Goal: Task Accomplishment & Management: Manage account settings

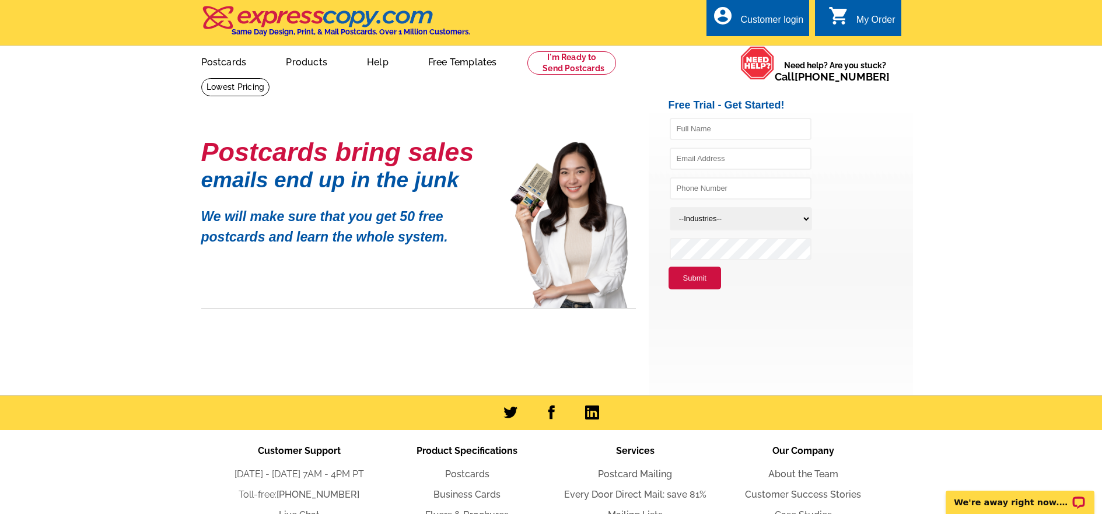
click at [765, 15] on div "Customer login" at bounding box center [771, 23] width 63 height 16
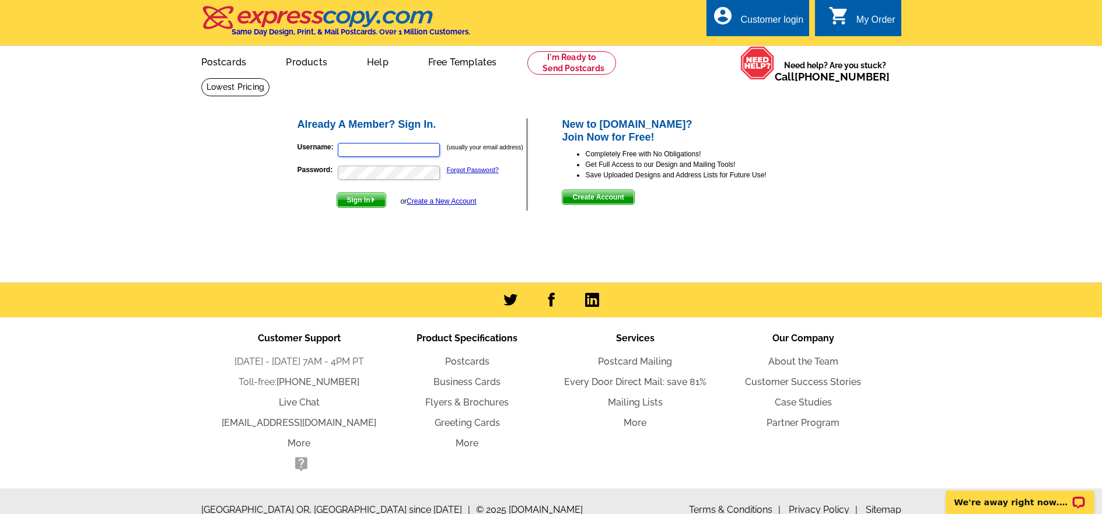
click at [360, 149] on input "Username:" at bounding box center [389, 150] width 102 height 14
type input "debi@deborahbpotter.com"
click at [355, 197] on span "Sign In" at bounding box center [361, 200] width 48 height 14
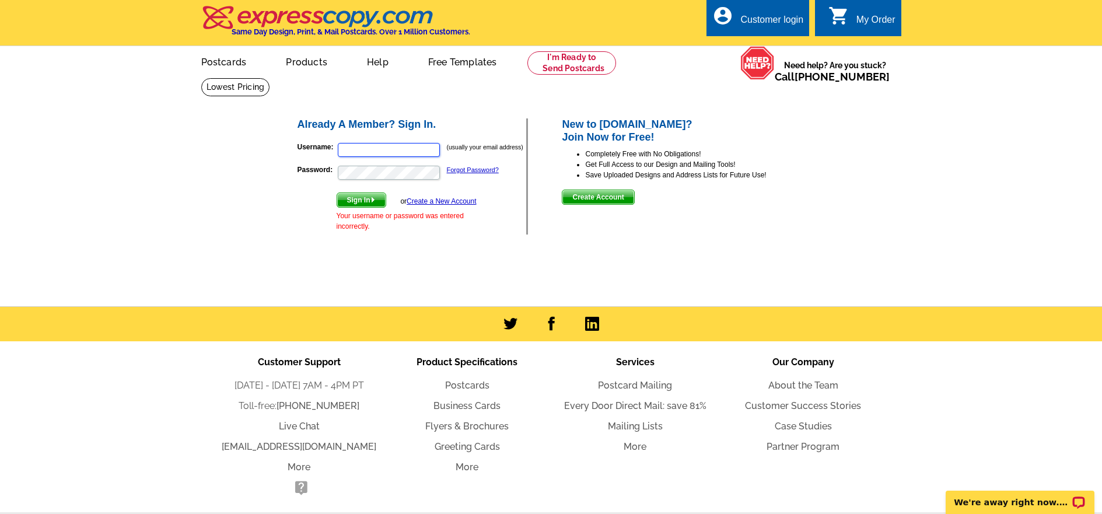
click at [353, 150] on input "Username:" at bounding box center [389, 150] width 102 height 14
drag, startPoint x: 422, startPoint y: 150, endPoint x: 289, endPoint y: 160, distance: 133.4
click at [289, 159] on div "Already A Member? Sign In. Username: debi@deborahbpotter.com (usually your emai…" at bounding box center [552, 176] width 558 height 165
type input "d_potter7@yahoo.com"
click at [337, 192] on button "Sign In" at bounding box center [362, 199] width 50 height 15
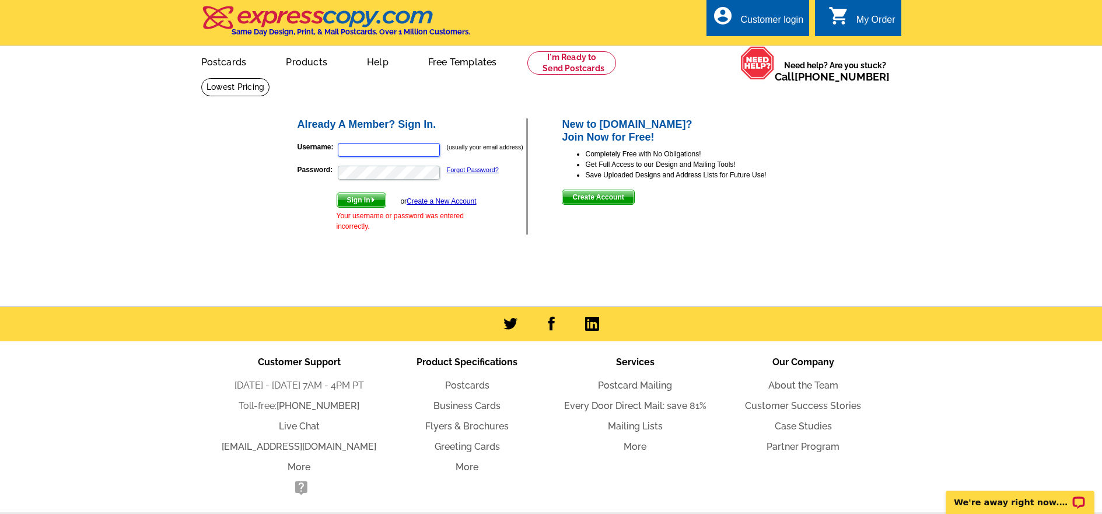
click at [352, 151] on input "Username:" at bounding box center [389, 150] width 102 height 14
type input "d_potter7@yahoo.com"
click at [362, 200] on span "Sign In" at bounding box center [361, 200] width 48 height 14
click at [351, 150] on input "Username:" at bounding box center [389, 150] width 102 height 14
type input "d_potter7@yahoo.com"
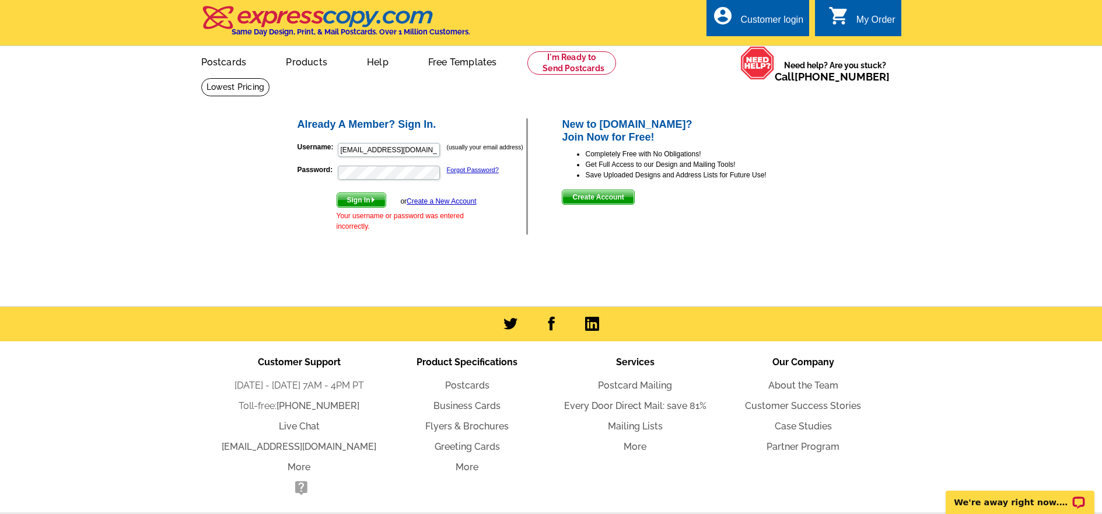
click at [360, 202] on span "Sign In" at bounding box center [361, 200] width 48 height 14
click at [359, 151] on input "Username:" at bounding box center [389, 150] width 102 height 14
type input "d_potter7@yahoo.com"
click at [365, 199] on span "Sign In" at bounding box center [361, 200] width 48 height 14
click at [352, 148] on input "Username:" at bounding box center [389, 150] width 102 height 14
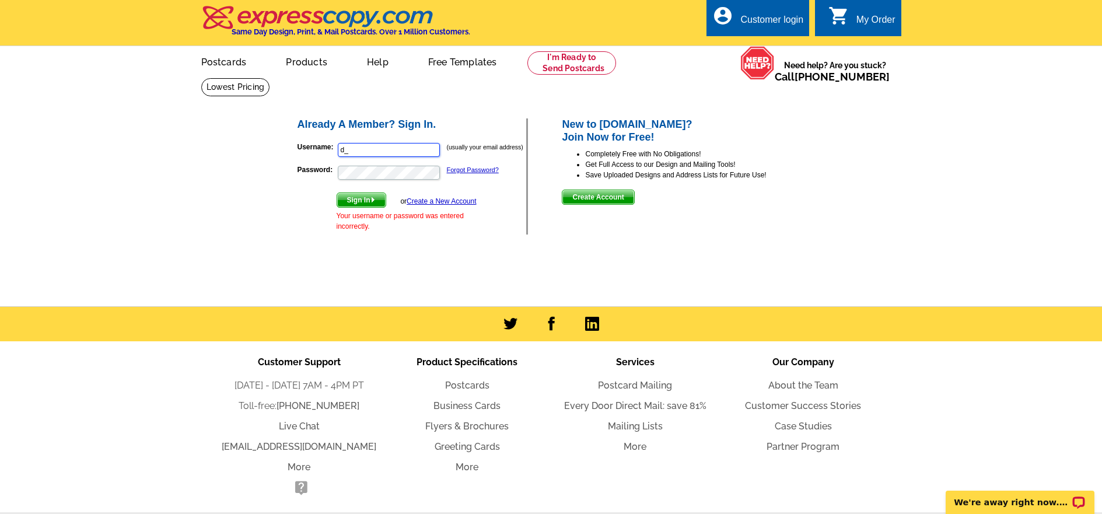
type input "d_potter7@yahoo.com"
click at [358, 197] on span "Sign In" at bounding box center [361, 200] width 48 height 14
click at [359, 148] on input "Username:" at bounding box center [389, 150] width 102 height 14
type input "debi@deborahbpotter.com"
click at [368, 201] on span "Sign In" at bounding box center [361, 200] width 48 height 14
